Goal: Information Seeking & Learning: Learn about a topic

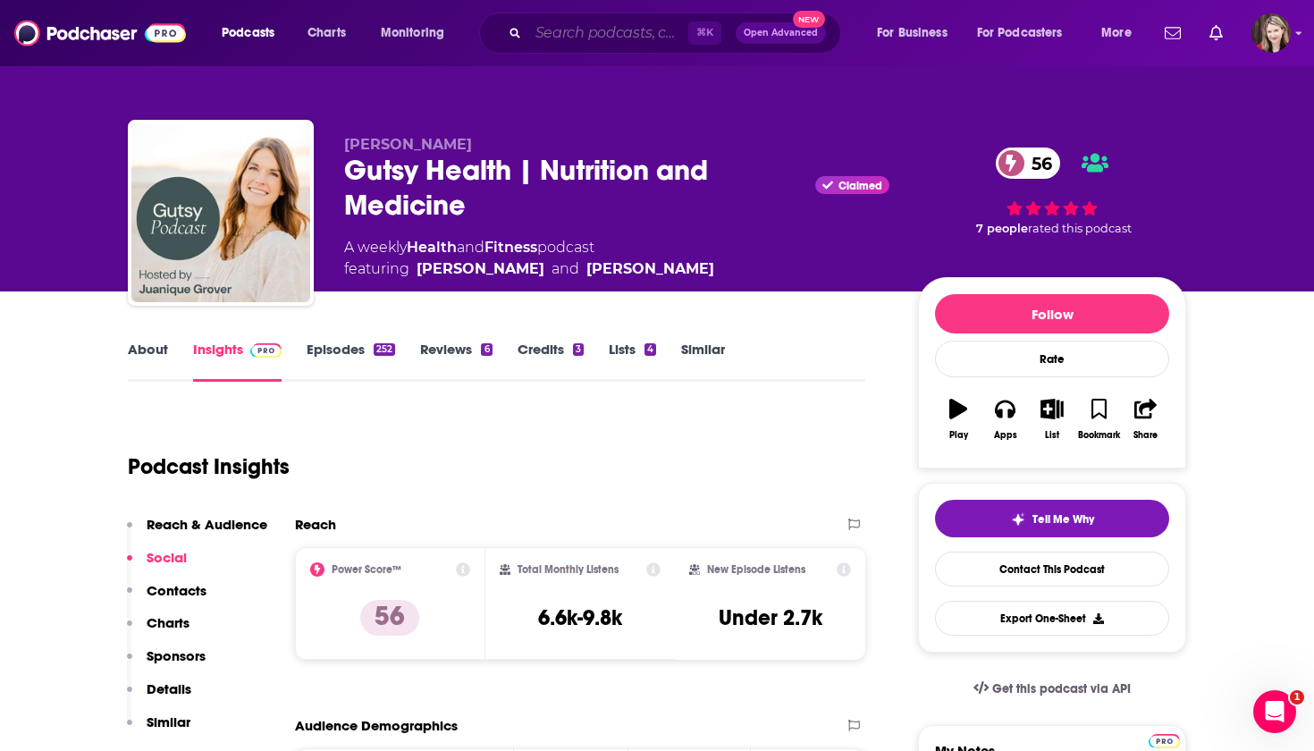
click at [528, 35] on input "Search podcasts, credits, & more..." at bounding box center [608, 33] width 160 height 29
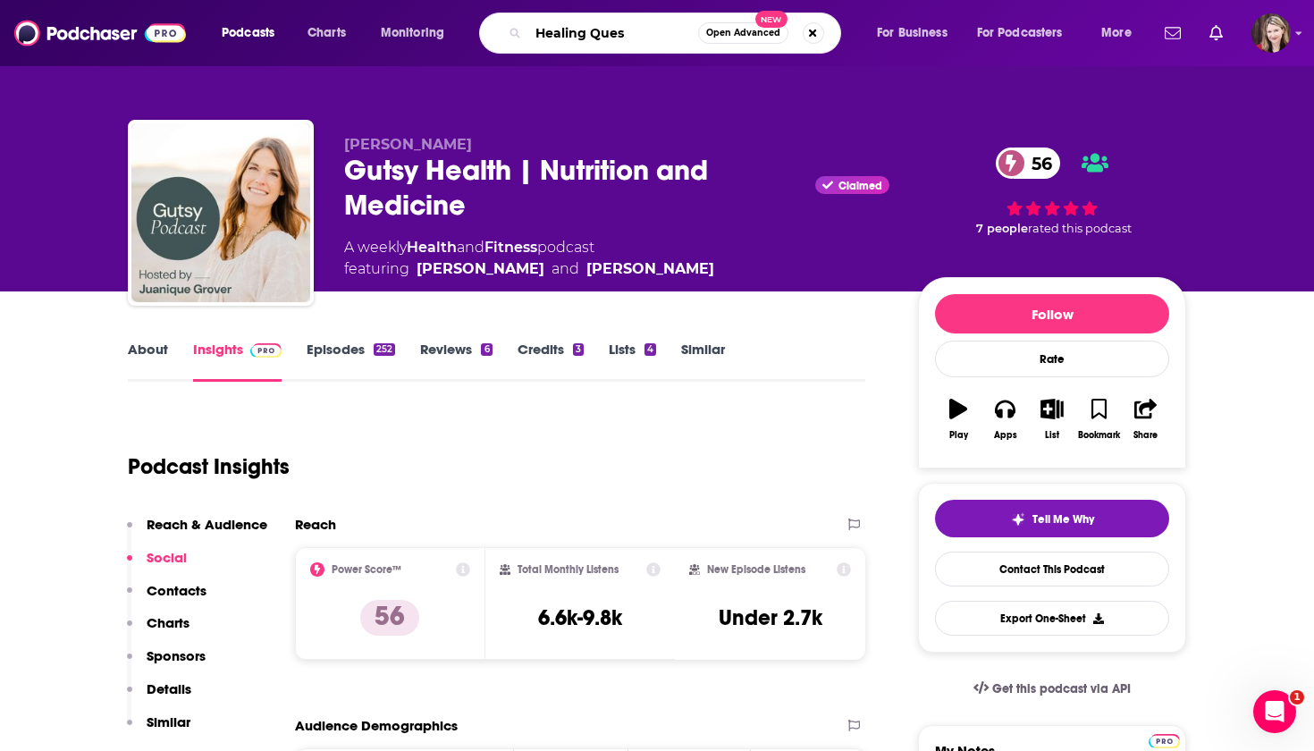
type input "Healing Quest"
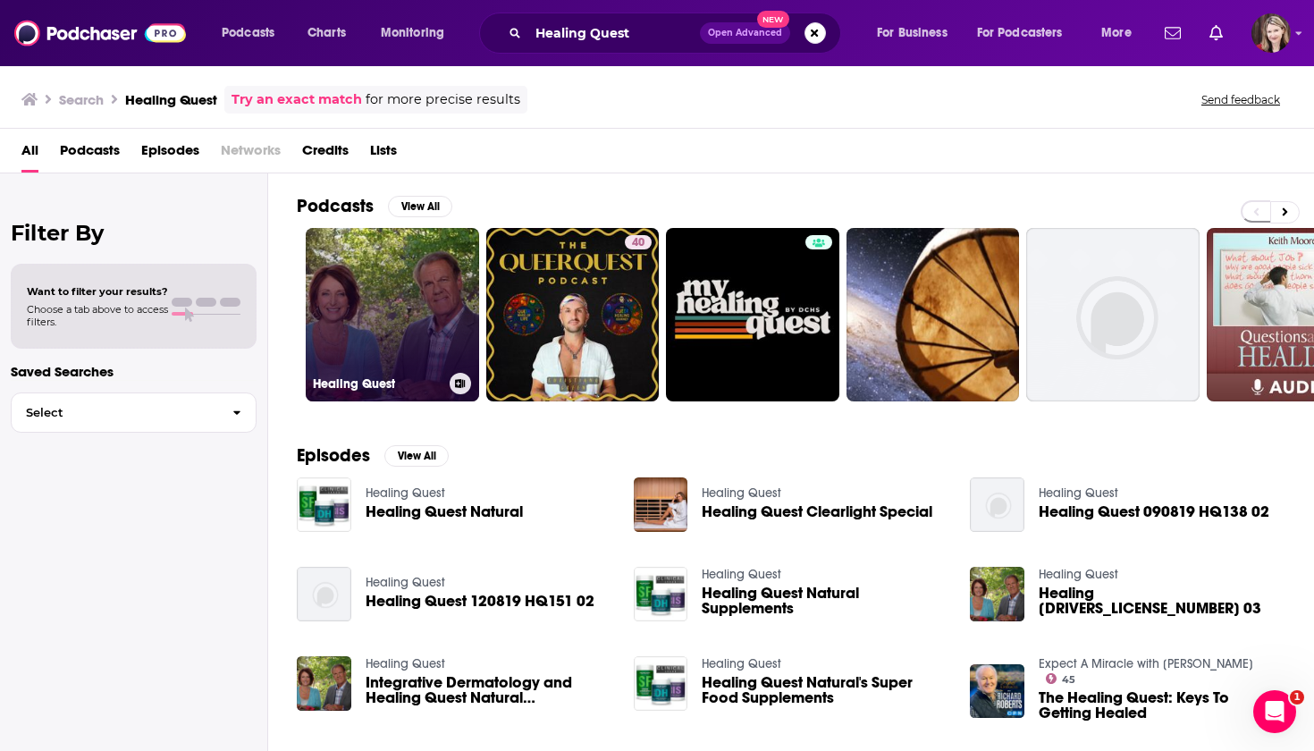
click at [358, 280] on link "Healing Quest" at bounding box center [392, 314] width 173 height 173
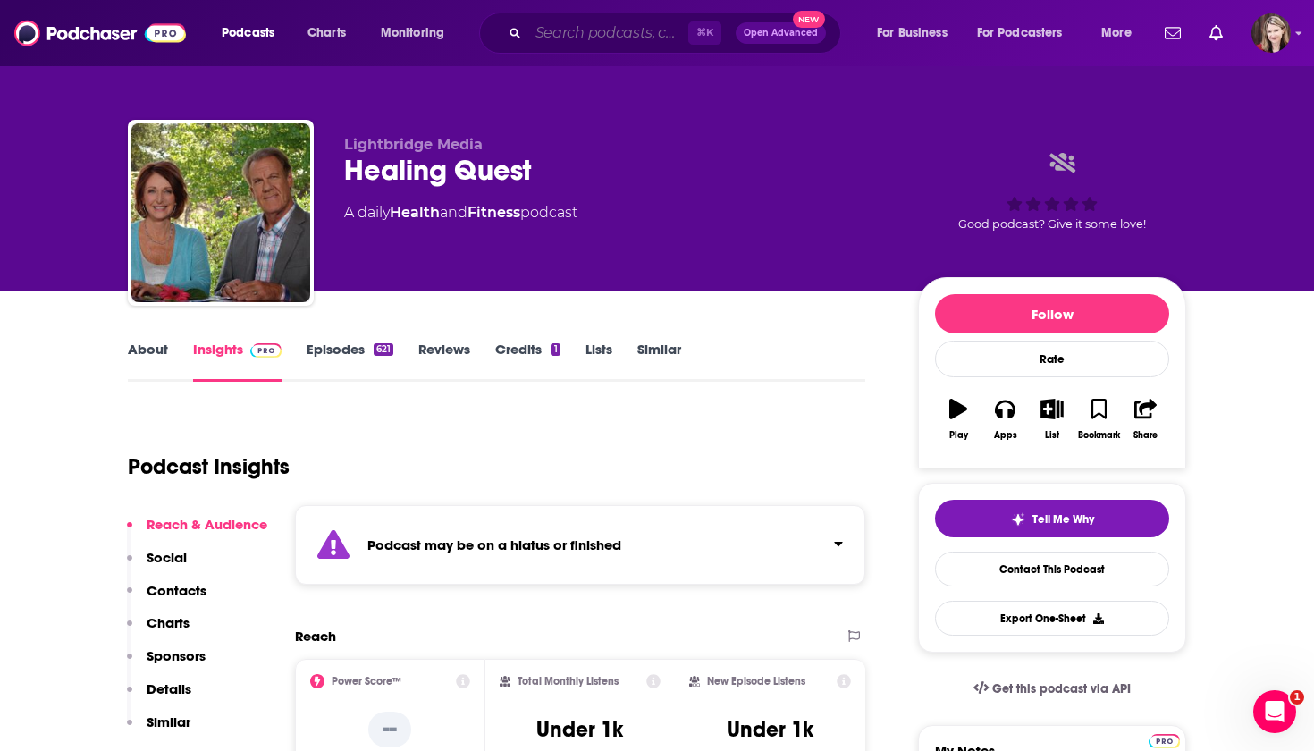
click at [544, 34] on input "Search podcasts, credits, & more..." at bounding box center [608, 33] width 160 height 29
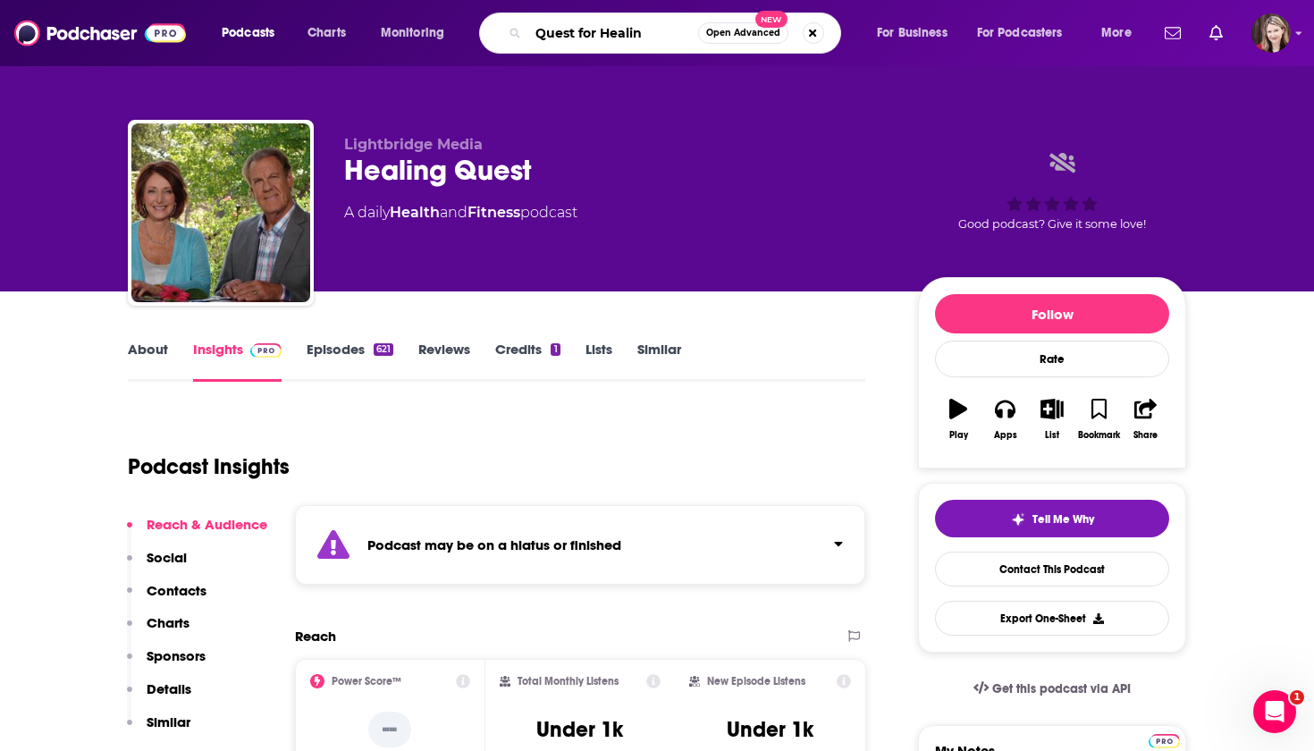
type input "Quest for Healing"
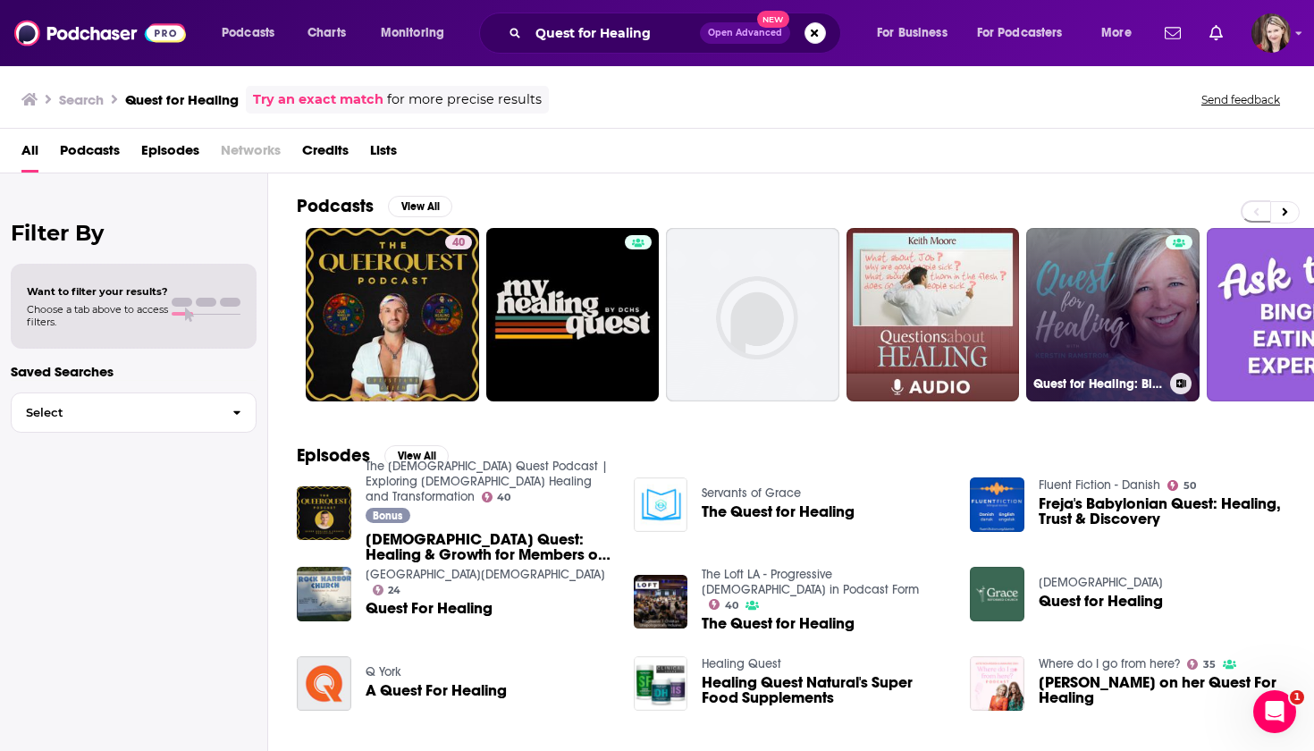
click at [1119, 338] on link "Quest for Healing: Bi-weekly support and inspiration for your Medical Medium® h…" at bounding box center [1112, 314] width 173 height 173
